Goal: Information Seeking & Learning: Learn about a topic

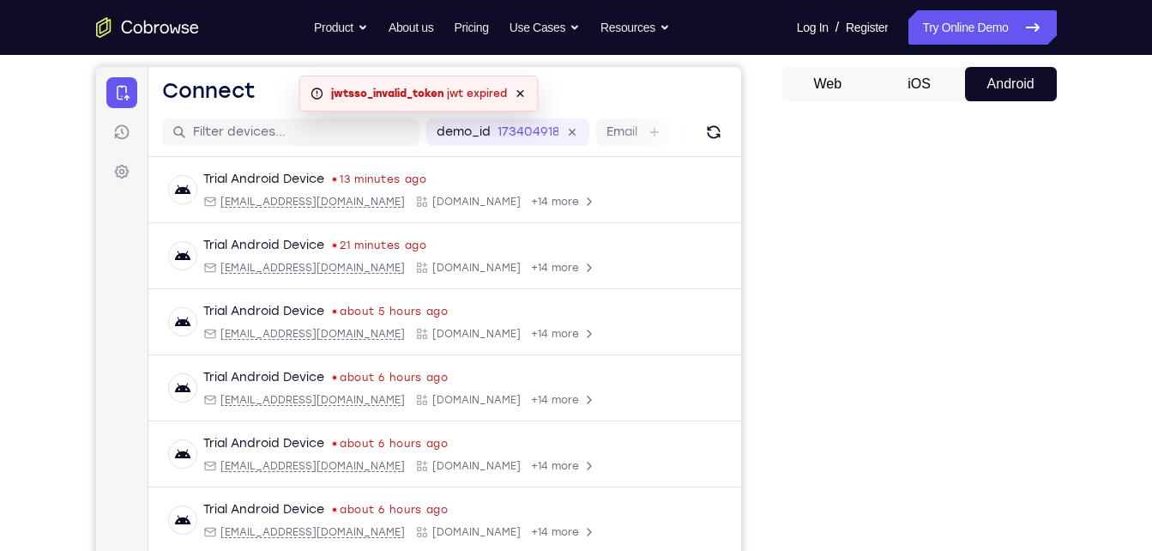
scroll to position [154, 0]
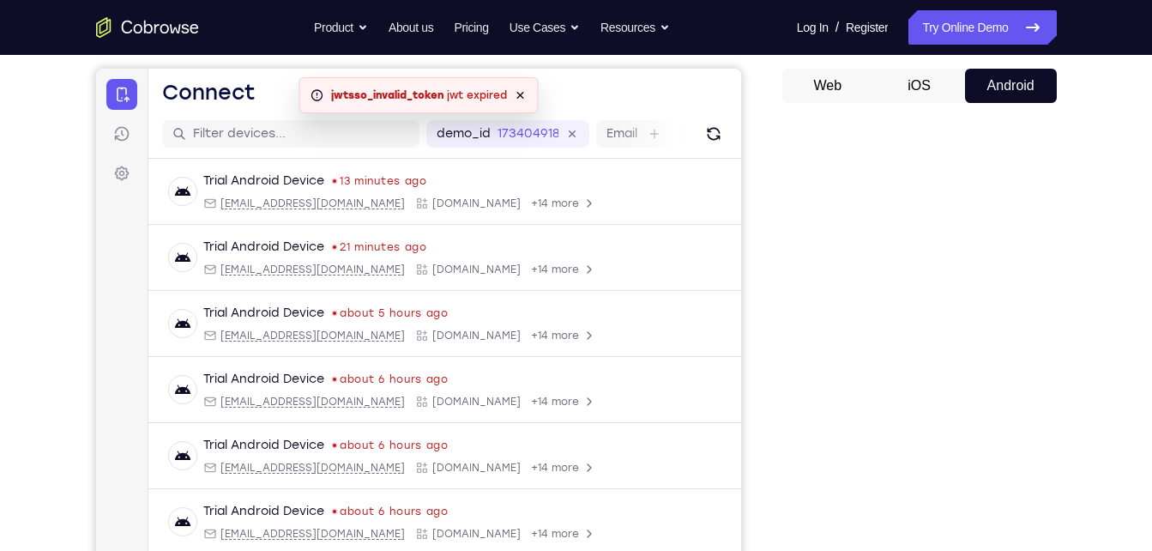
click at [930, 85] on button "iOS" at bounding box center [919, 86] width 92 height 34
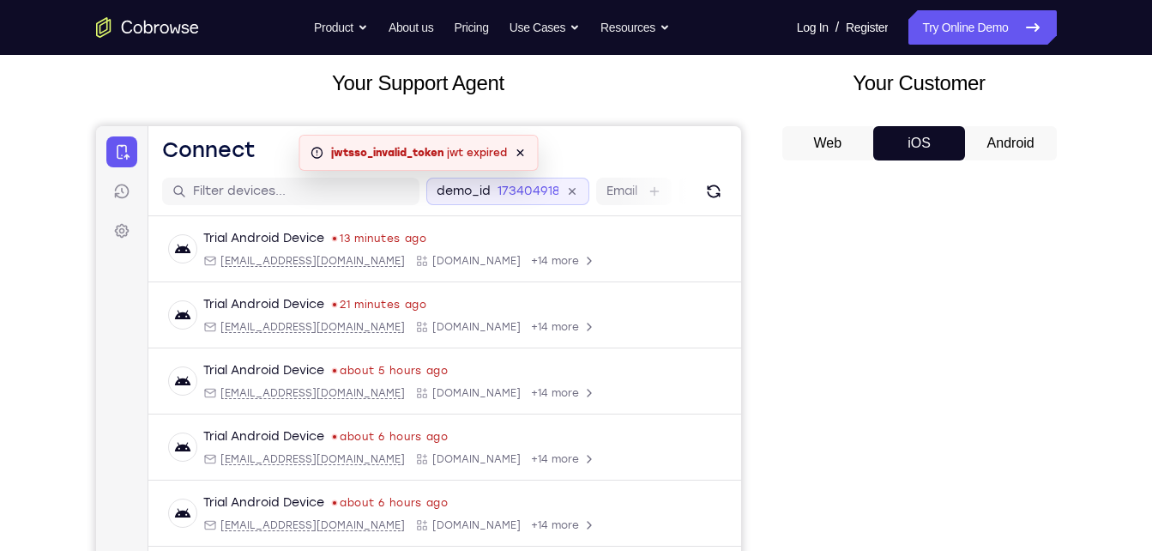
scroll to position [99, 0]
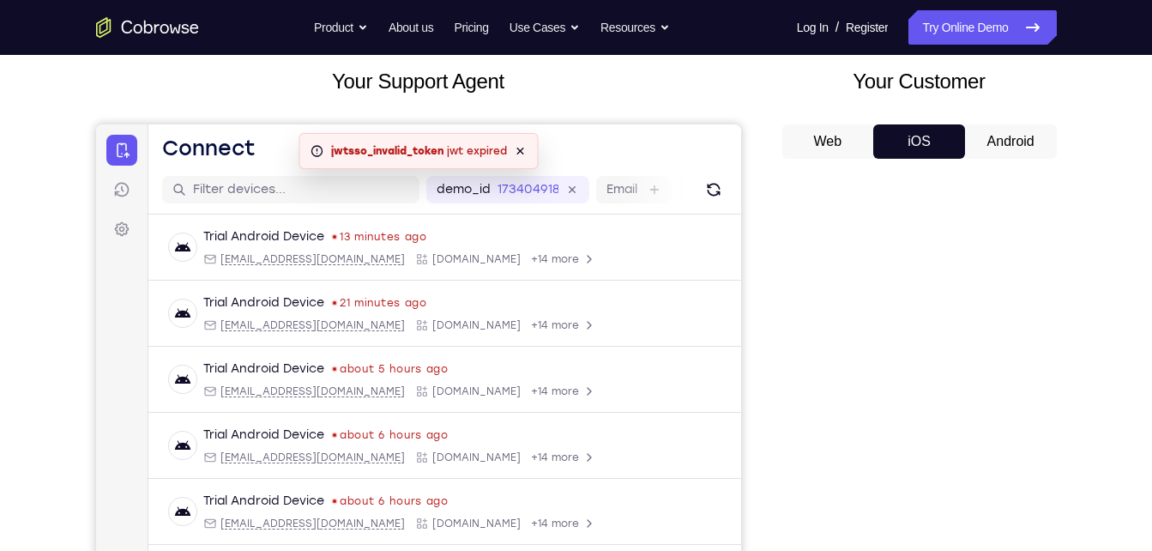
click at [521, 151] on icon at bounding box center [520, 151] width 14 height 14
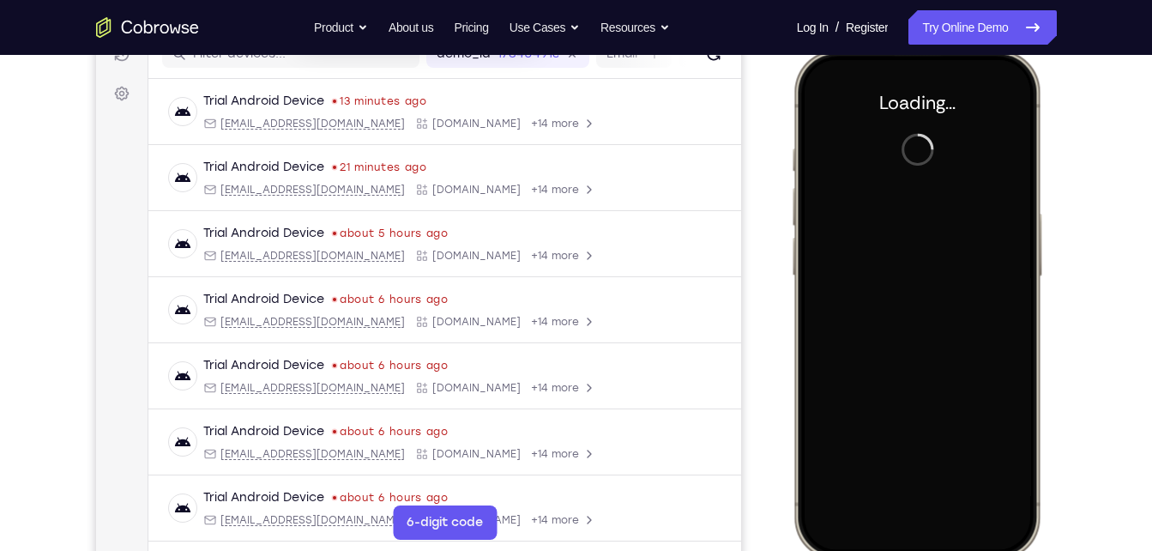
scroll to position [235, 0]
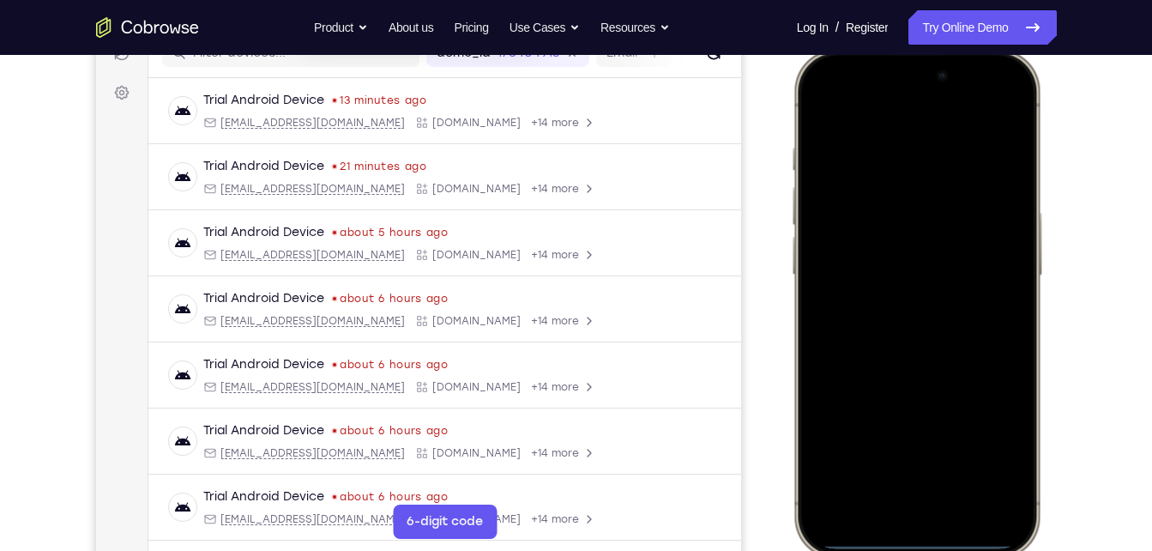
click at [1008, 98] on div at bounding box center [916, 303] width 226 height 490
click at [821, 119] on div at bounding box center [916, 303] width 226 height 490
click at [922, 508] on div at bounding box center [916, 303] width 226 height 490
click at [1011, 523] on div at bounding box center [916, 303] width 226 height 490
click at [947, 495] on div at bounding box center [916, 303] width 226 height 490
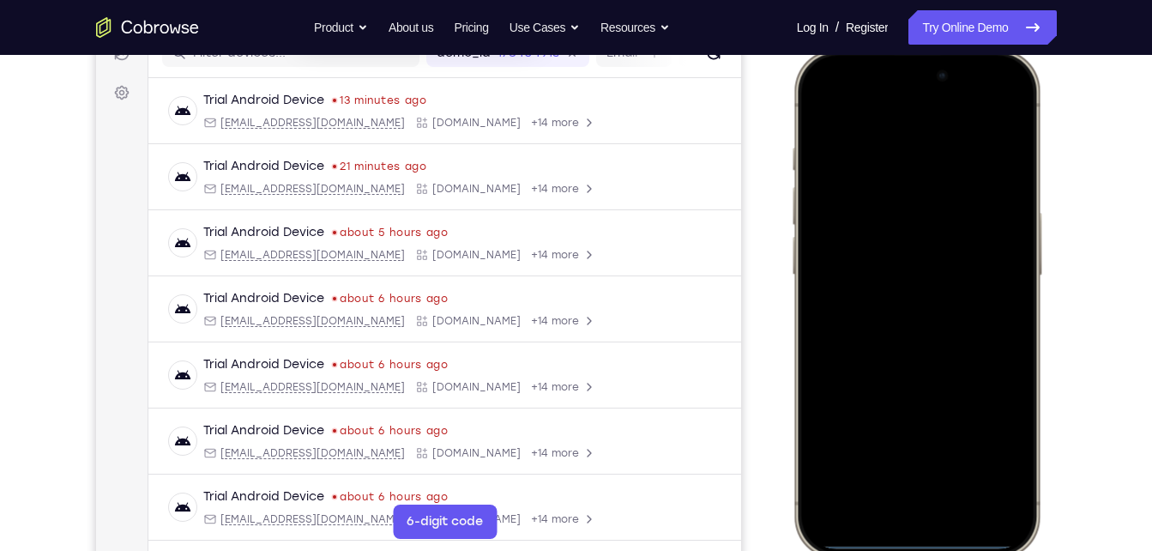
click at [911, 490] on div at bounding box center [916, 303] width 226 height 490
click at [895, 327] on div at bounding box center [916, 303] width 226 height 490
click at [935, 226] on div at bounding box center [916, 303] width 226 height 490
click at [903, 280] on div at bounding box center [916, 303] width 226 height 490
click at [887, 303] on div at bounding box center [916, 303] width 226 height 490
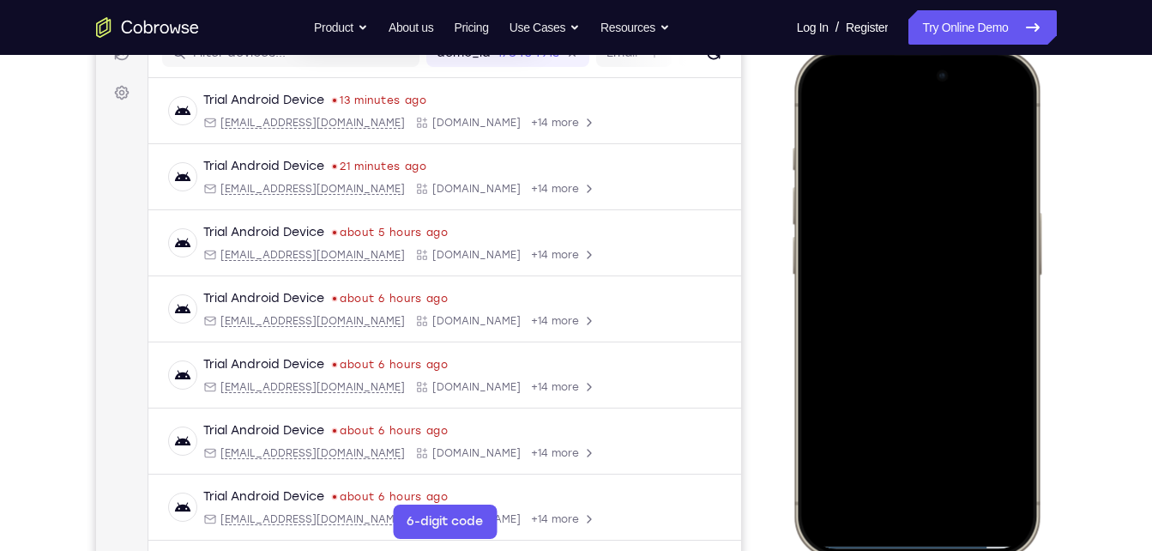
click at [919, 385] on div at bounding box center [916, 303] width 226 height 490
click at [874, 458] on div at bounding box center [916, 303] width 226 height 490
click at [932, 99] on div at bounding box center [916, 303] width 226 height 490
click at [872, 102] on div at bounding box center [916, 303] width 226 height 490
click at [877, 156] on div at bounding box center [916, 303] width 226 height 490
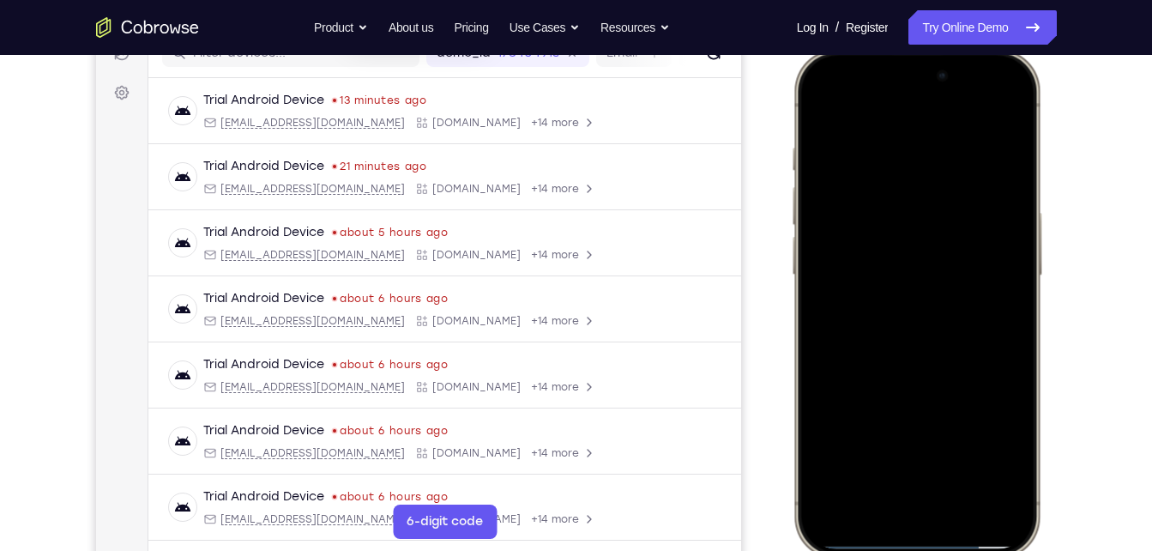
click at [896, 286] on div at bounding box center [916, 303] width 226 height 490
